Goal: Task Accomplishment & Management: Manage account settings

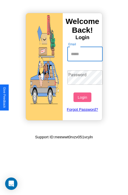
click at [86, 54] on input "Email" at bounding box center [86, 54] width 36 height 14
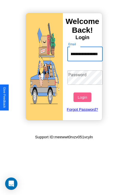
scroll to position [0, 25]
type input "**********"
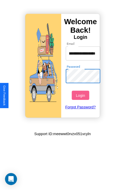
scroll to position [0, 0]
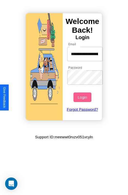
click at [83, 97] on button "Login" at bounding box center [83, 97] width 18 height 10
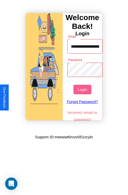
click at [83, 89] on button "Login" at bounding box center [83, 90] width 18 height 10
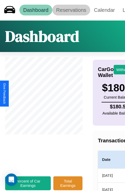
click at [71, 10] on link "Reservations" at bounding box center [71, 10] width 38 height 11
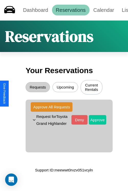
click at [94, 124] on button "Approve" at bounding box center [97, 120] width 17 height 10
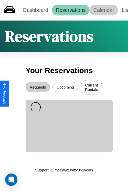
click at [104, 10] on link "Calendar" at bounding box center [104, 10] width 29 height 11
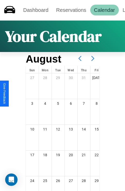
click at [93, 58] on icon at bounding box center [92, 58] width 13 height 13
